Goal: Check status

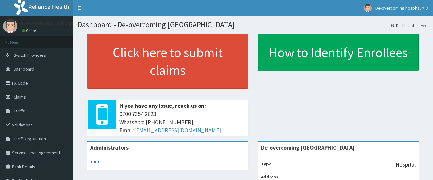
click at [23, 97] on span "Claims" at bounding box center [20, 97] width 12 height 6
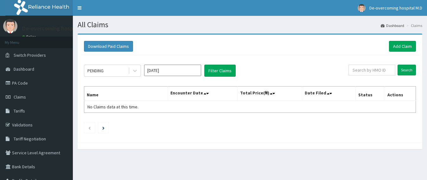
click at [167, 70] on input "[DATE]" at bounding box center [172, 70] width 57 height 11
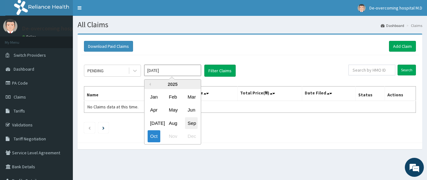
click at [193, 120] on div "Sep" at bounding box center [191, 123] width 13 height 12
type input "Sep 2025"
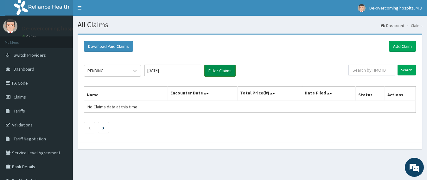
click at [221, 73] on button "Filter Claims" at bounding box center [219, 71] width 31 height 12
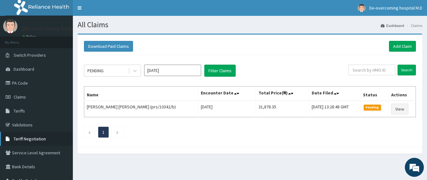
click at [29, 140] on span "Tariff Negotiation" at bounding box center [30, 139] width 32 height 6
